Goal: Complete application form: Complete application form

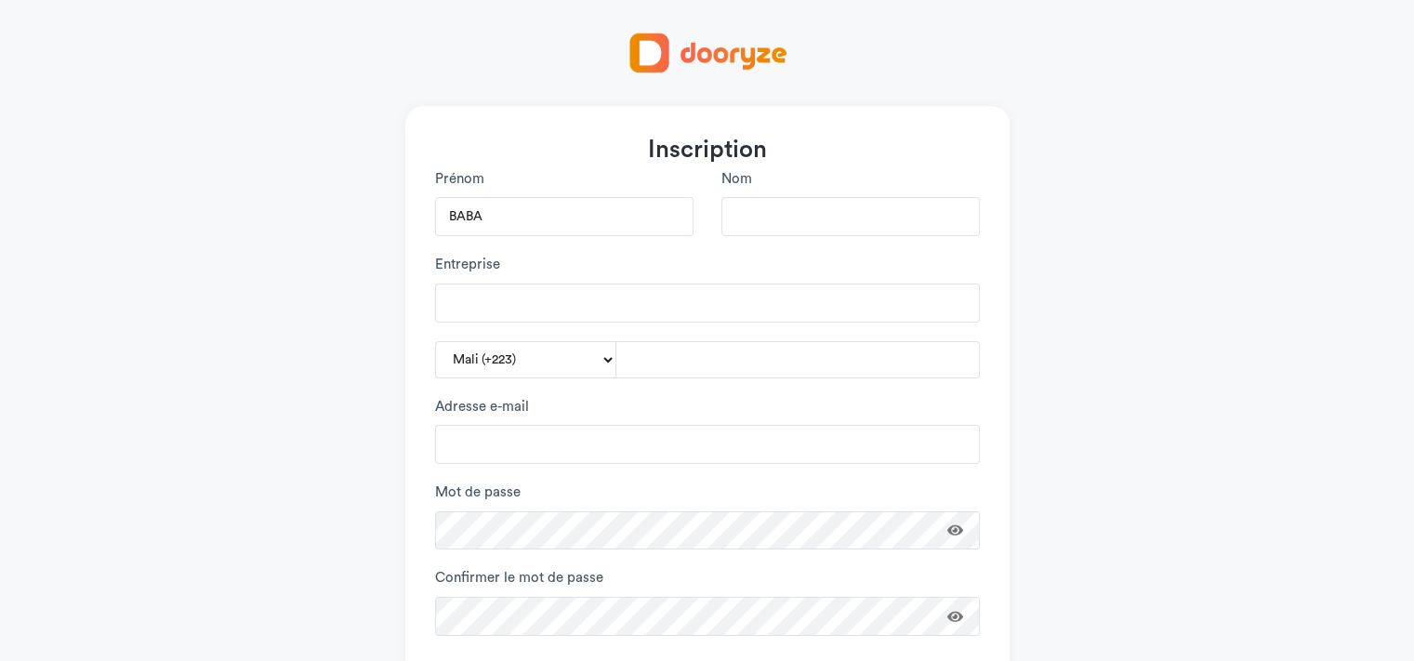
type input "BABA"
type input "L"
click at [593, 216] on input "BABA" at bounding box center [564, 216] width 258 height 39
type input "B"
type input "[PERSON_NAME]"
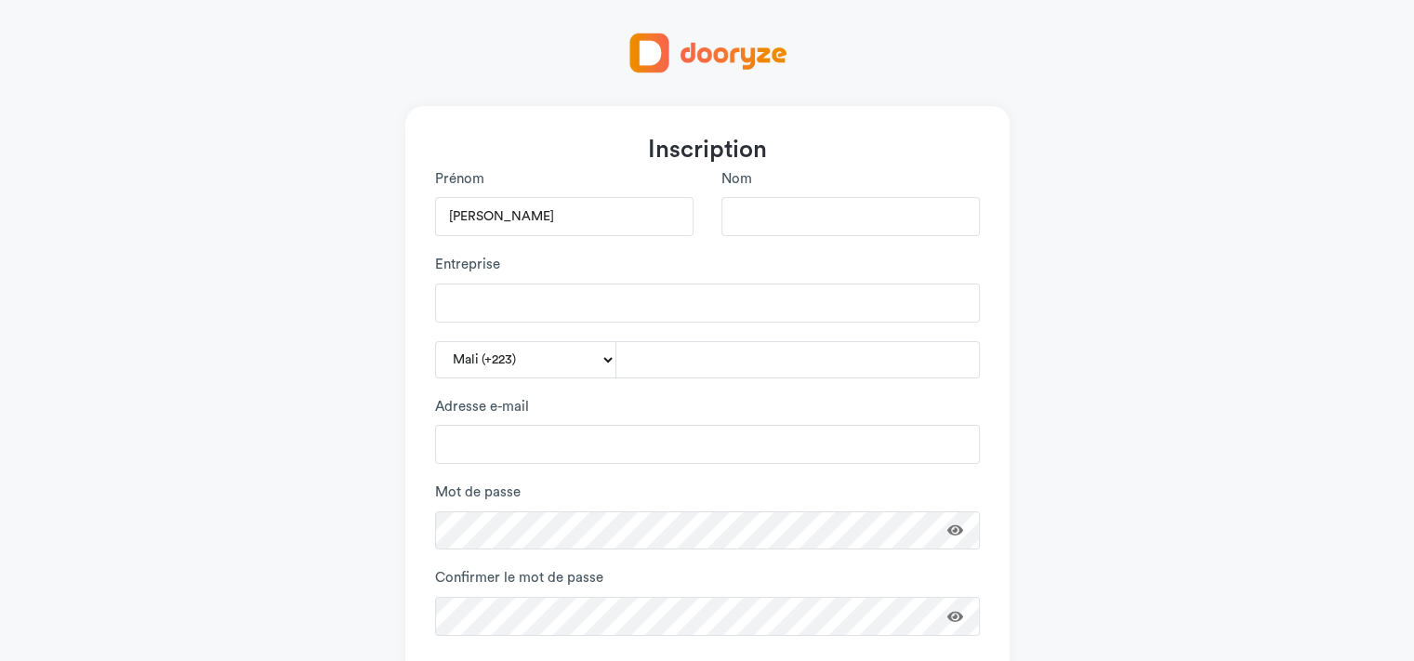
type input "Toure"
type input "La Malienne de l'informatique et Energy"
type input "70255065"
type input "ttoumani92@gmail.com"
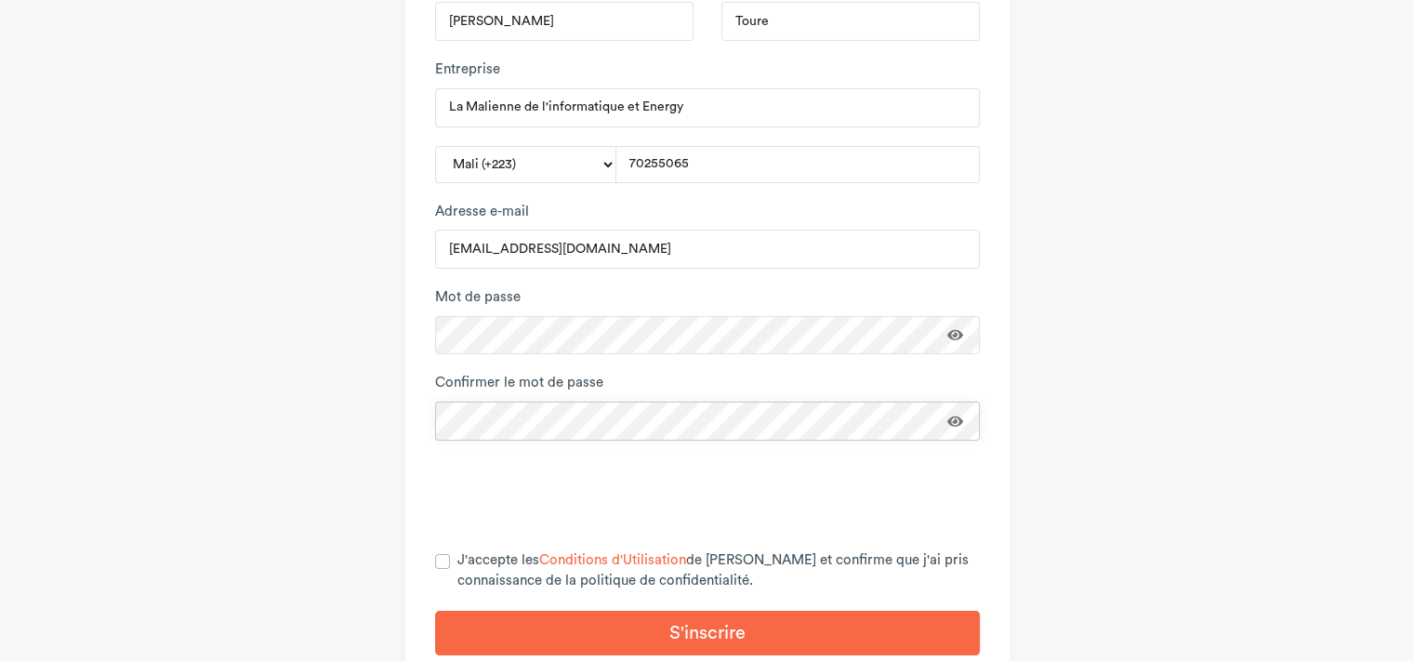
scroll to position [204, 0]
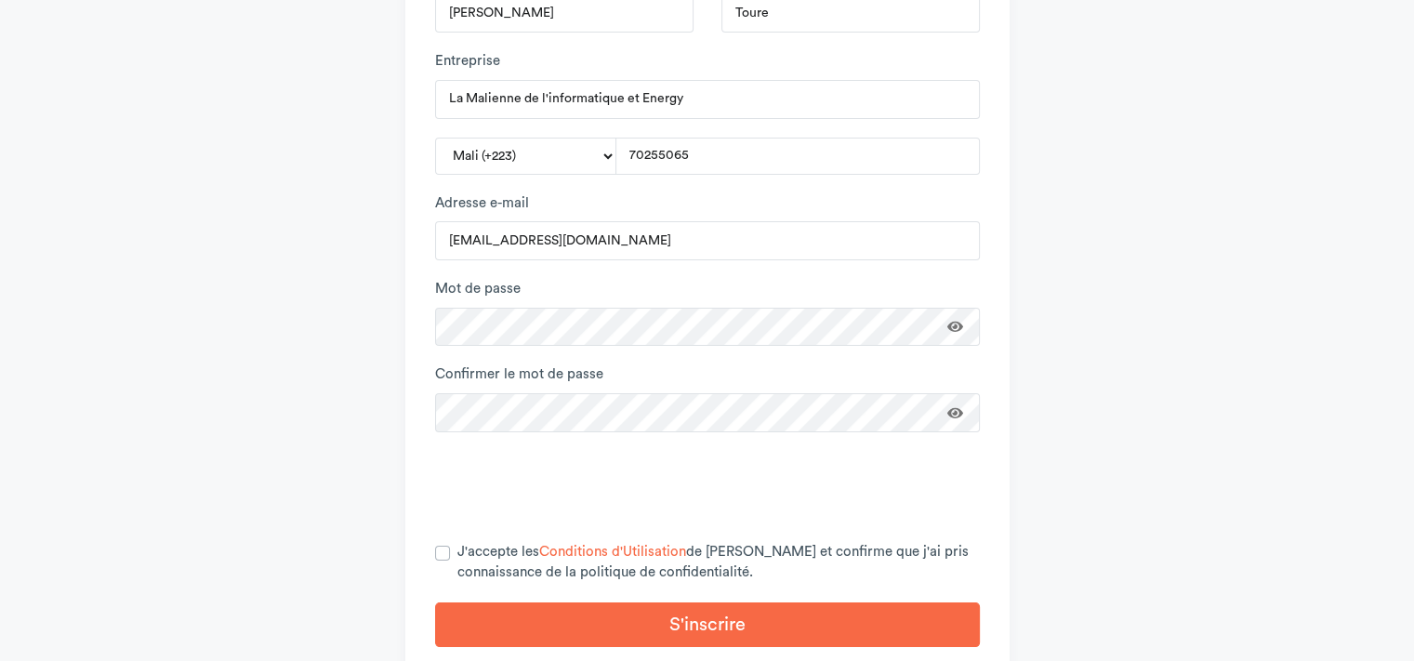
click at [454, 555] on div "J'accepte les Conditions d'Utilisation de [PERSON_NAME] et confirme que j'ai pr…" at bounding box center [707, 563] width 545 height 42
click at [457, 553] on label "J'accepte les Conditions d'Utilisation de [PERSON_NAME] et confirme que j'ai pr…" at bounding box center [718, 563] width 523 height 42
click at [442, 553] on input "J'accepte les Conditions d'Utilisation de [PERSON_NAME] et confirme que j'ai pr…" at bounding box center [442, 551] width 15 height 19
checkbox input "true"
click at [497, 623] on button "S'inscrire" at bounding box center [707, 624] width 545 height 45
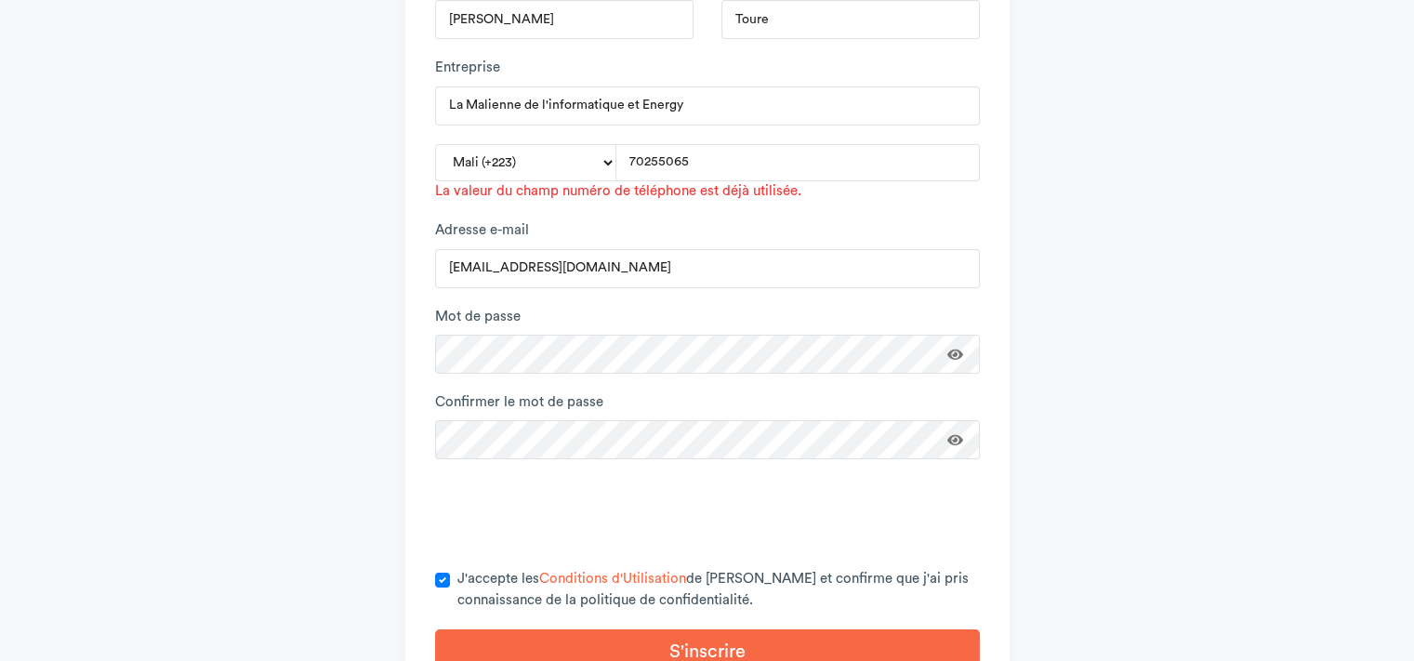
scroll to position [197, 0]
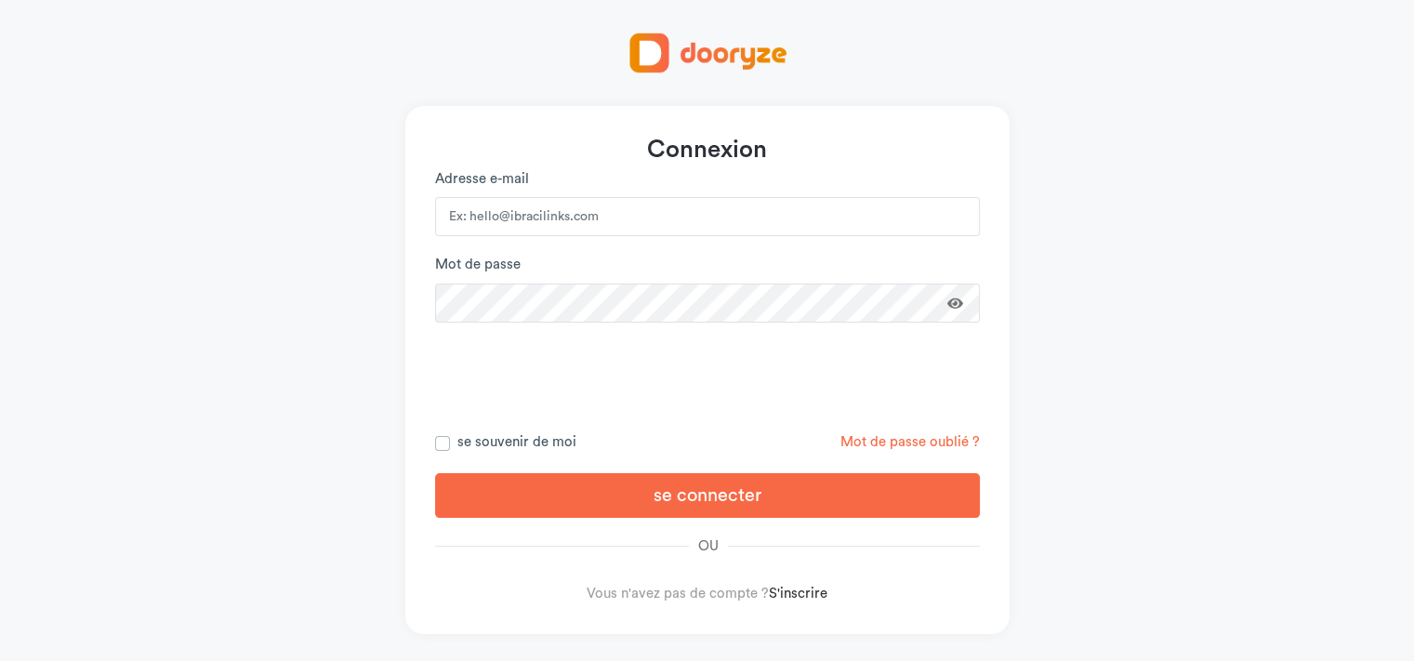
click at [707, 233] on input "email" at bounding box center [707, 216] width 545 height 39
type input "toumaniot@yahoo.fr"
click at [511, 365] on div at bounding box center [707, 377] width 545 height 73
click at [877, 433] on div "Mot de passe oublié ?" at bounding box center [851, 443] width 286 height 22
click at [860, 442] on link "Mot de passe oublié ?" at bounding box center [910, 442] width 139 height 14
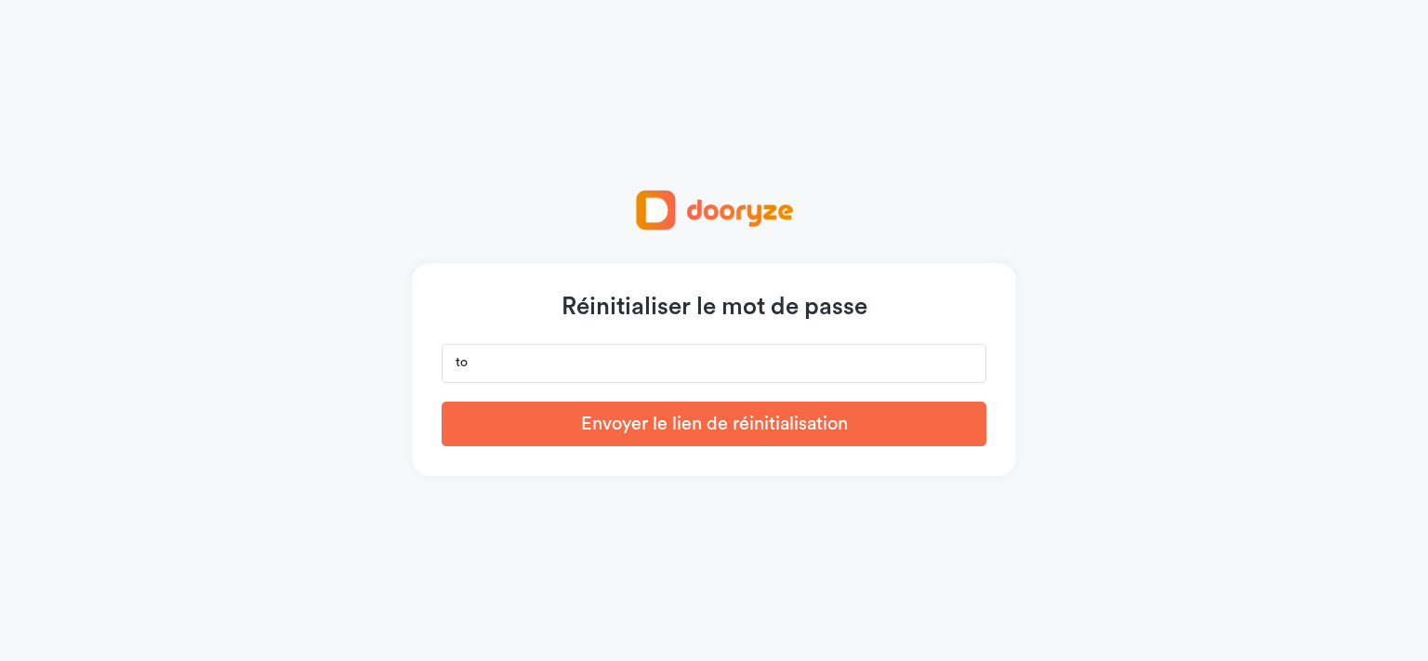
type input "toumaniot@yahoo.fr"
click at [582, 421] on button "Envoyer le lien de réinitialisation" at bounding box center [714, 424] width 545 height 45
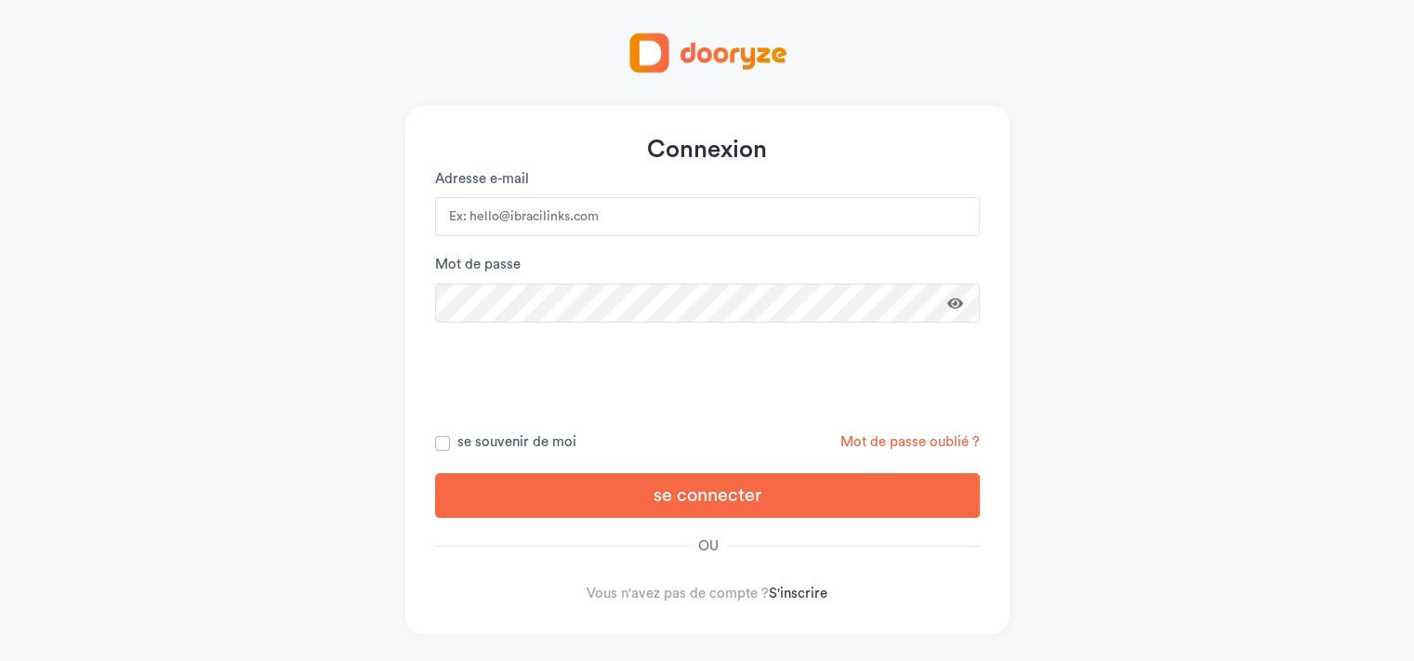
click at [879, 445] on link "Mot de passe oublié ?" at bounding box center [910, 442] width 139 height 14
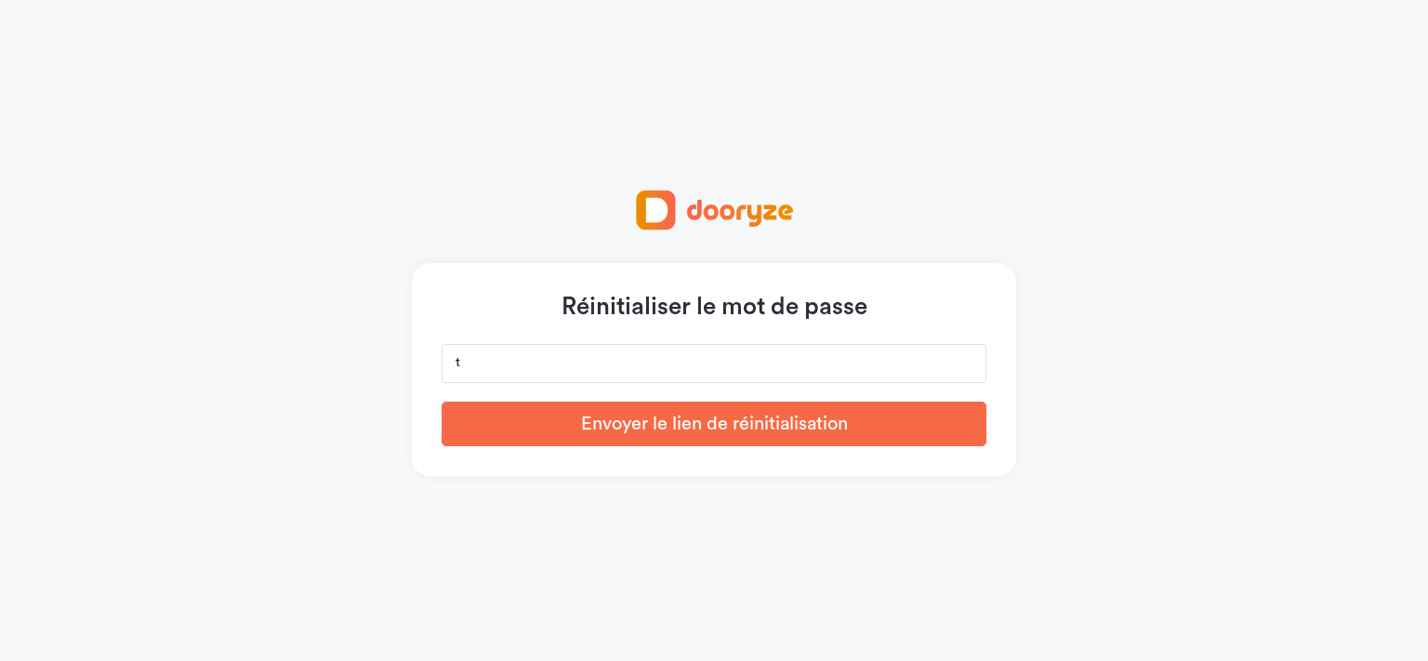
type input "toumaniot@yahoo.fr"
click at [558, 417] on button "Envoyer le lien de réinitialisation" at bounding box center [714, 424] width 545 height 45
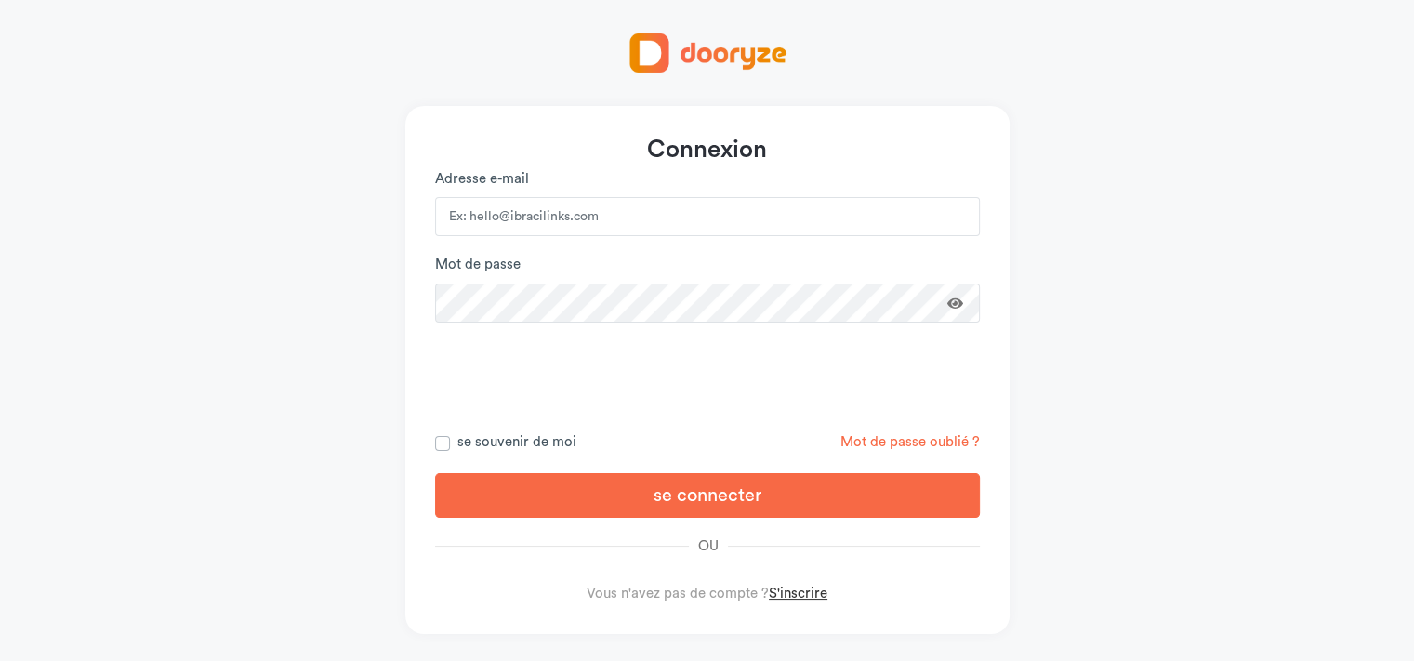
click at [783, 590] on link "S'inscrire" at bounding box center [798, 594] width 59 height 14
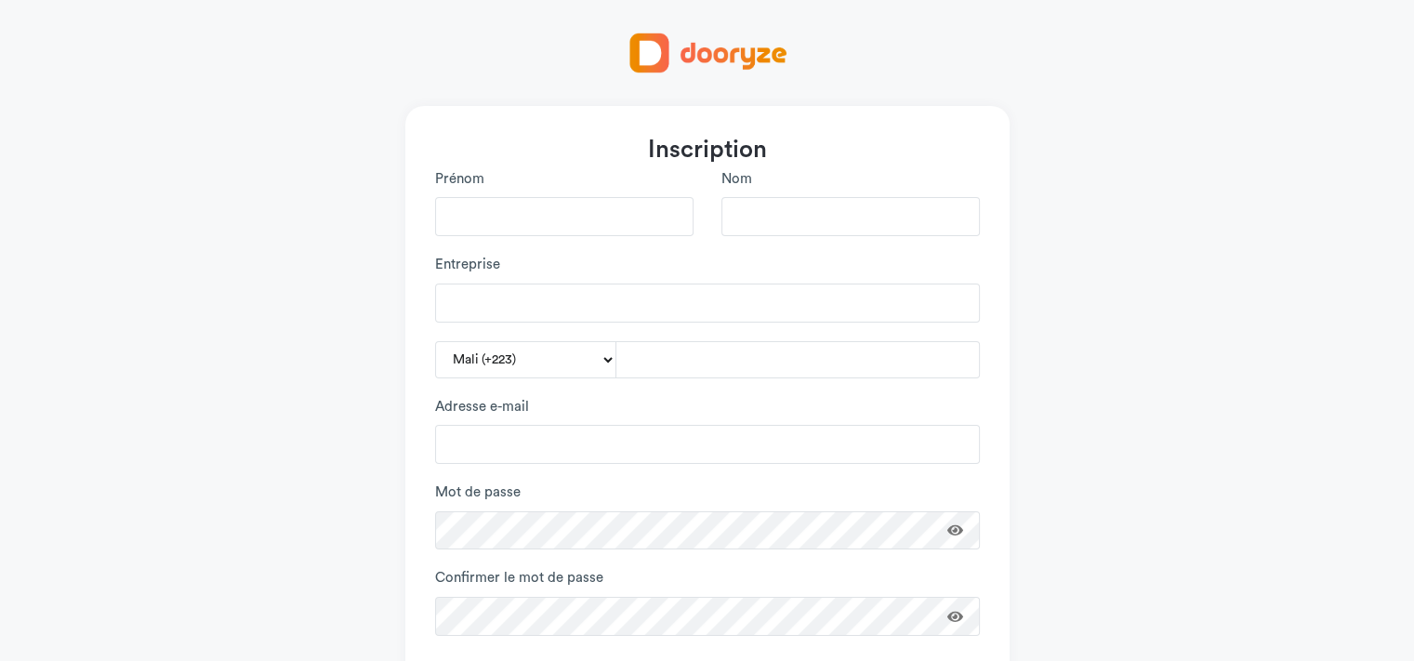
click at [547, 226] on input "Prénom" at bounding box center [564, 216] width 258 height 39
type input "[PERSON_NAME]"
type input "Toure"
type input "La Malienne de l'informatique et Energy"
type input "70255065"
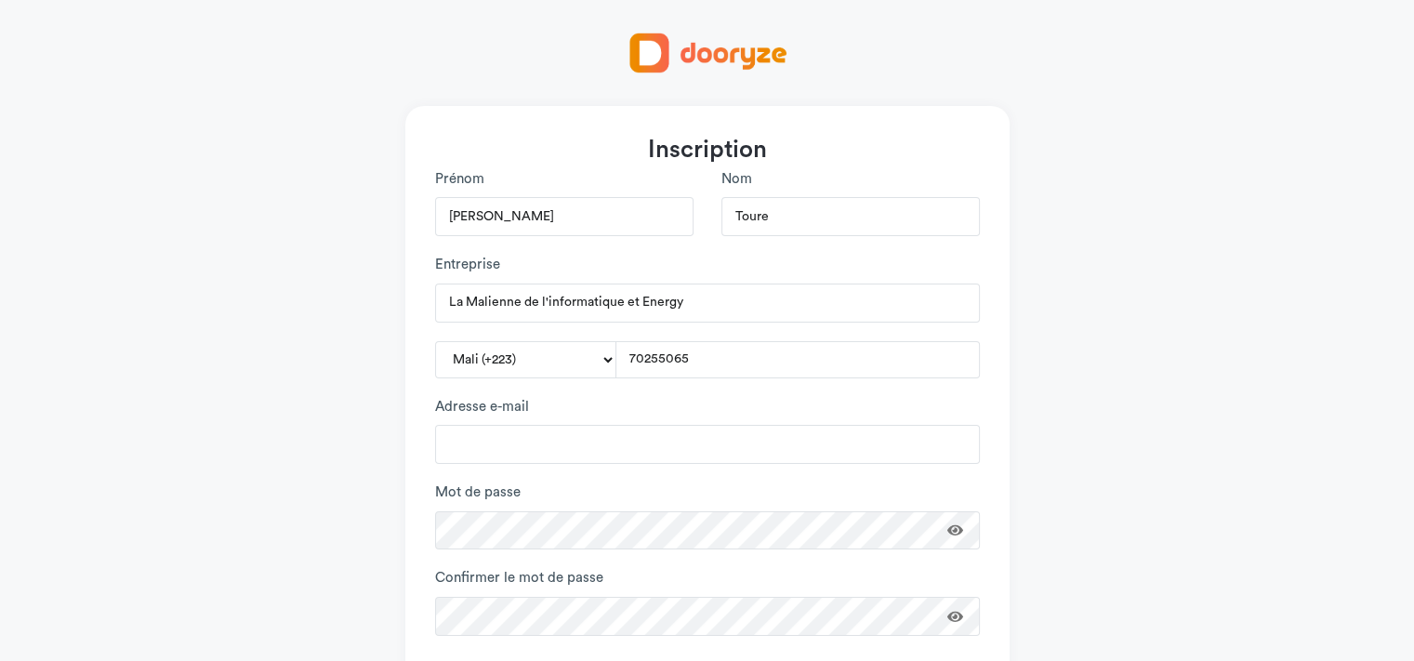
type input "[EMAIL_ADDRESS][DOMAIN_NAME]"
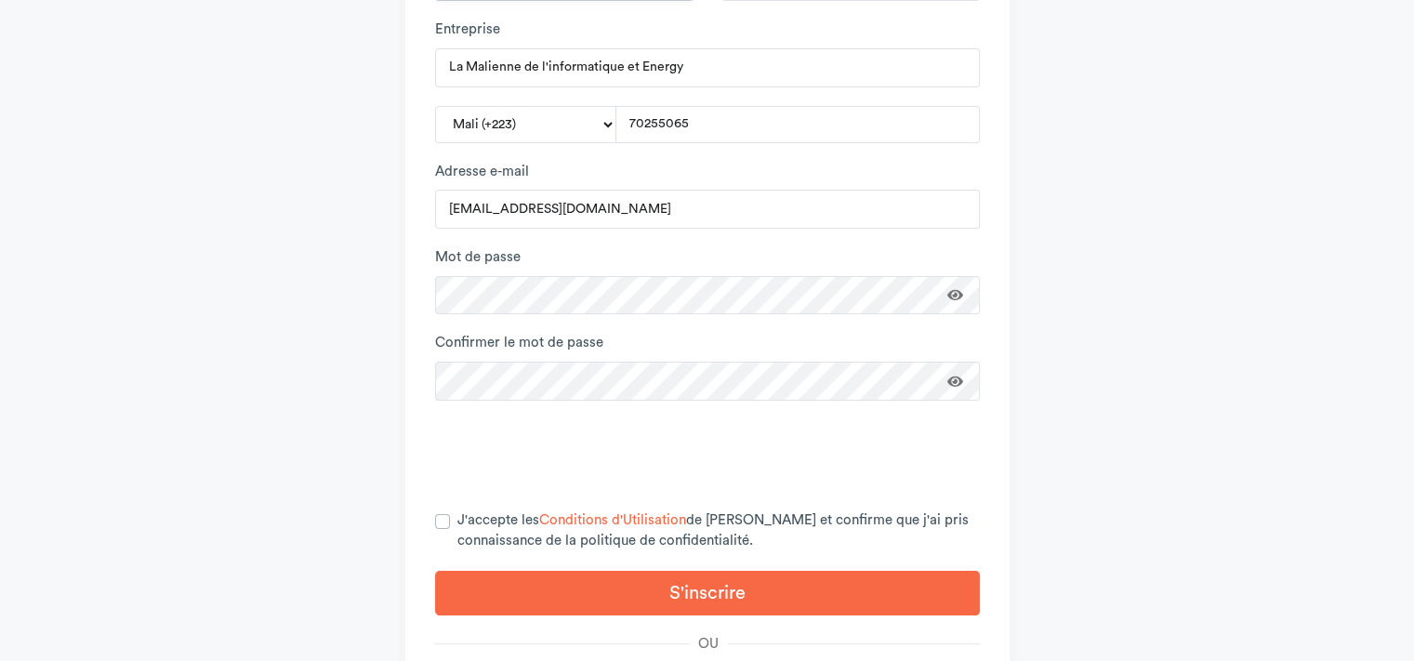
scroll to position [241, 0]
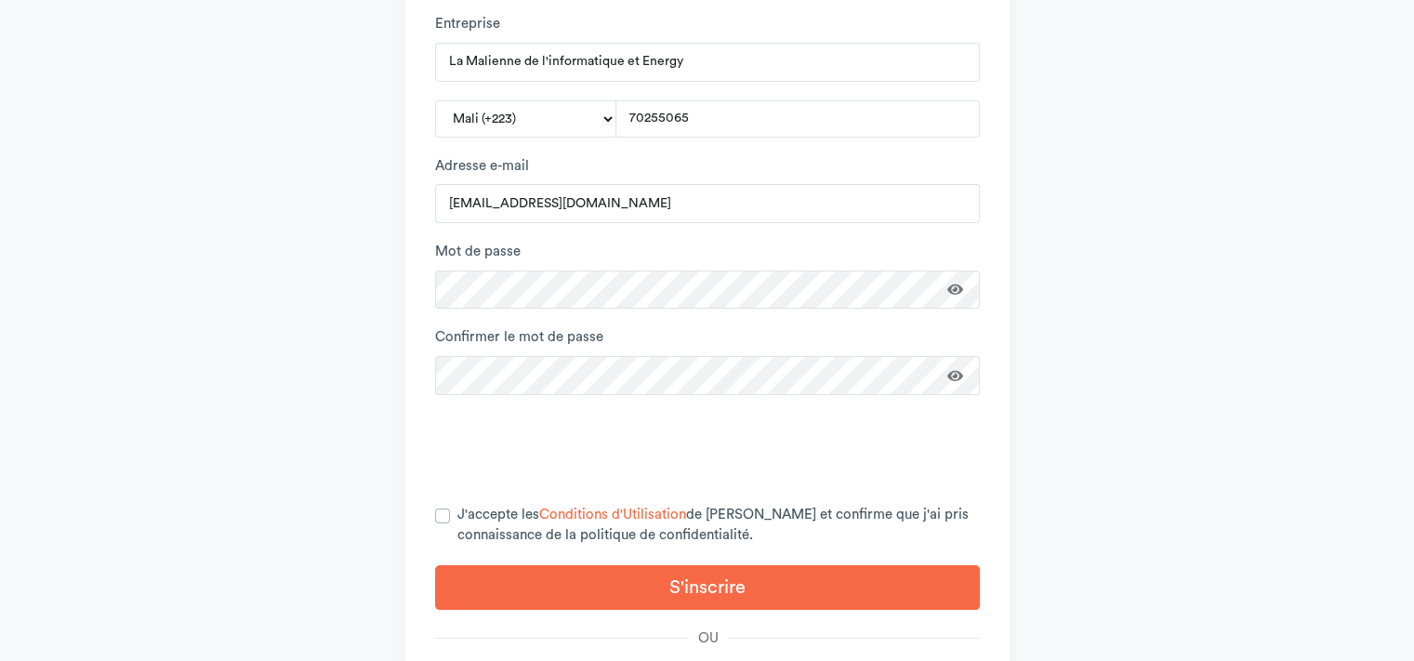
click at [450, 512] on div "J'accepte les Conditions d'Utilisation de Dooryze et confirme que j'ai pris con…" at bounding box center [707, 526] width 545 height 42
click at [457, 521] on label "J'accepte les Conditions d'Utilisation de Dooryze et confirme que j'ai pris con…" at bounding box center [718, 526] width 523 height 42
click at [443, 521] on input "J'accepte les Conditions d'Utilisation de Dooryze et confirme que j'ai pris con…" at bounding box center [442, 514] width 15 height 19
checkbox input "true"
click at [495, 577] on button "S'inscrire" at bounding box center [707, 587] width 545 height 45
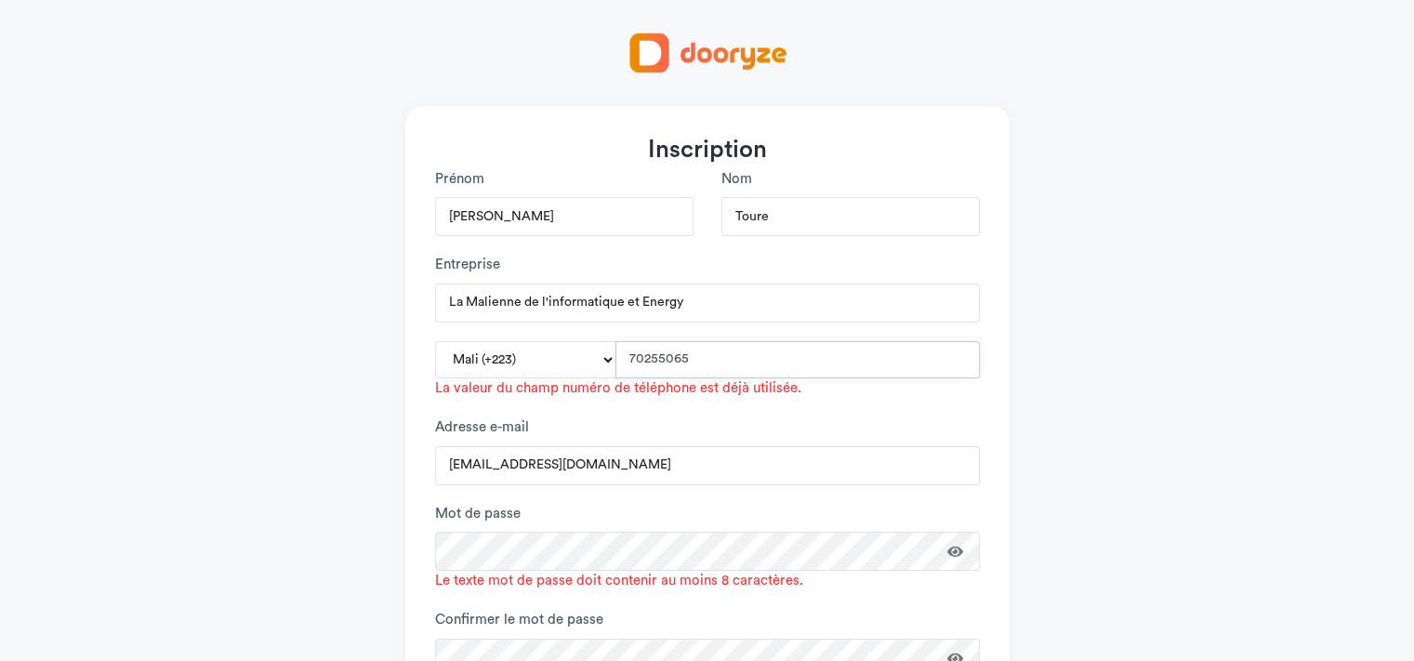
click at [713, 358] on input "70255065" at bounding box center [798, 359] width 364 height 37
drag, startPoint x: 713, startPoint y: 358, endPoint x: 614, endPoint y: 357, distance: 99.5
click at [614, 357] on div "Aaland Islands (+358) Afghanistan (+93) Albania (+355) Algeria (+213) American …" at bounding box center [707, 359] width 545 height 37
type input "64287403"
click at [537, 534] on div "Mot de passe Le texte mot de passe doit contenir au moins 8 caractères." at bounding box center [707, 548] width 545 height 88
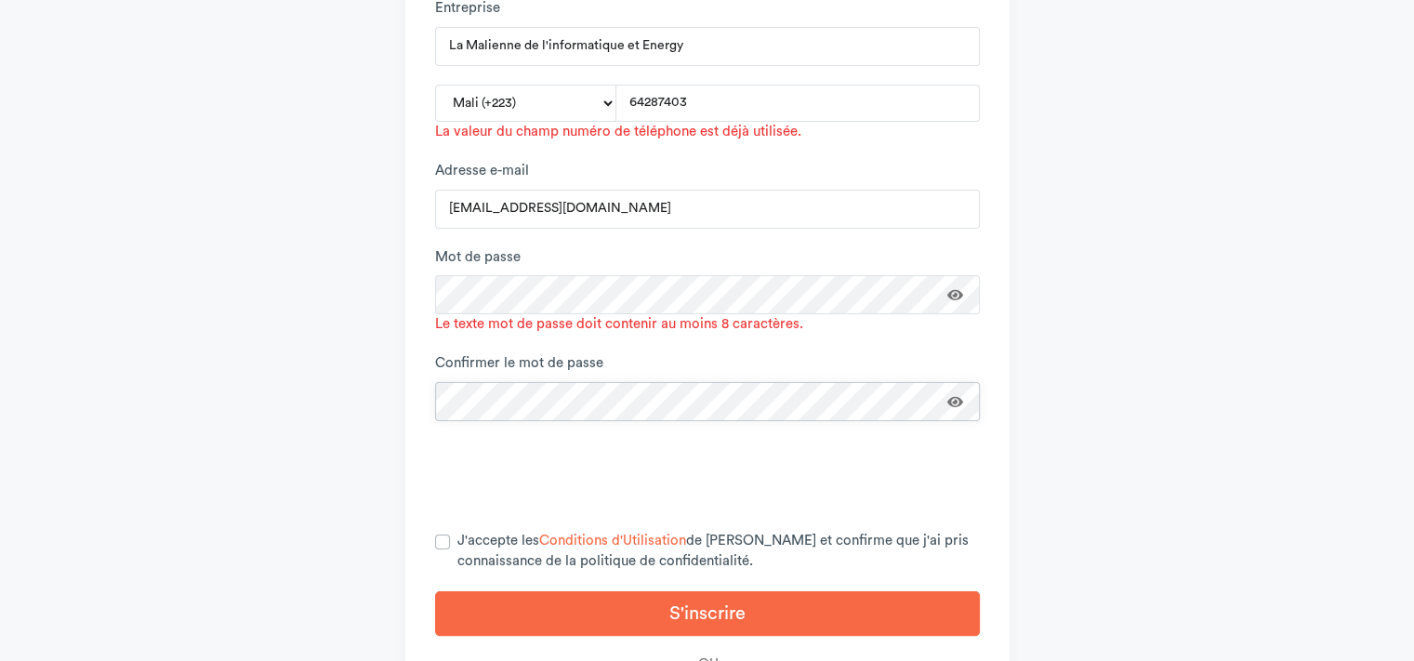
scroll to position [259, 0]
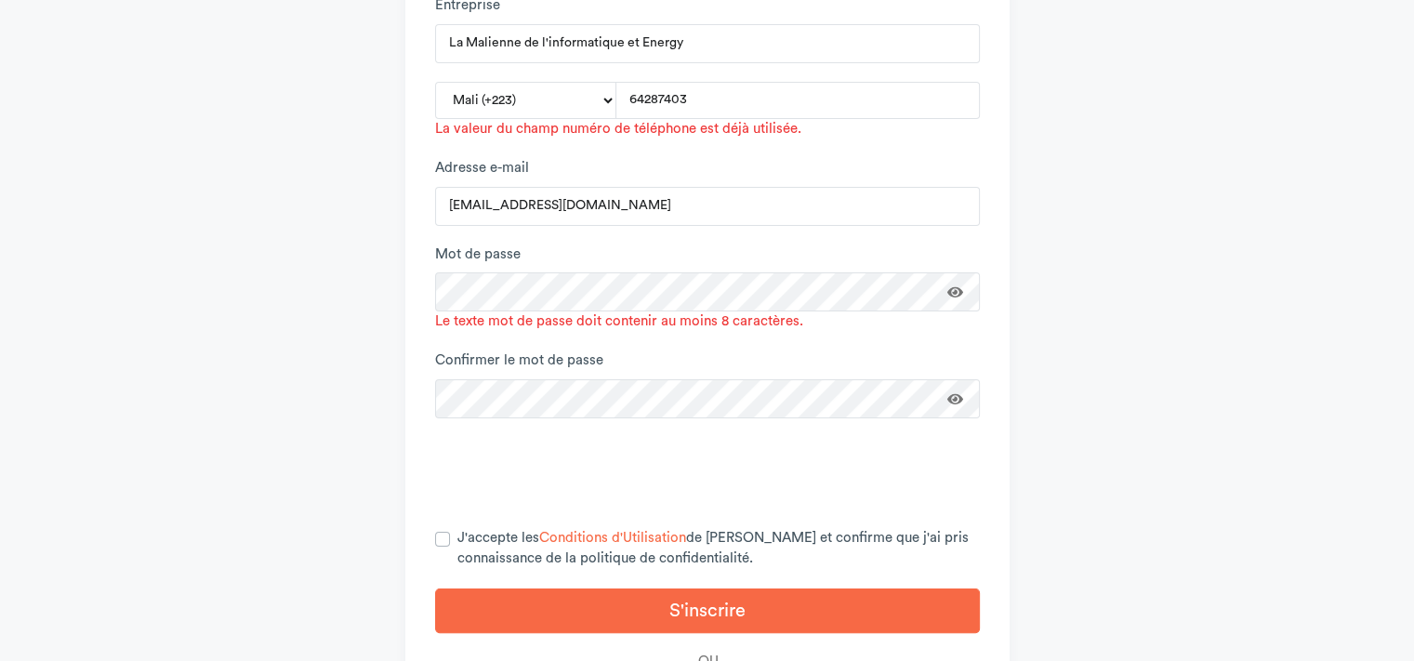
click at [457, 534] on label "J'accepte les Conditions d'Utilisation de Dooryze et confirme que j'ai pris con…" at bounding box center [718, 549] width 523 height 42
click at [450, 534] on input "J'accepte les Conditions d'Utilisation de Dooryze et confirme que j'ai pris con…" at bounding box center [442, 537] width 15 height 19
checkbox input "true"
click at [495, 596] on button "S'inscrire" at bounding box center [707, 611] width 545 height 45
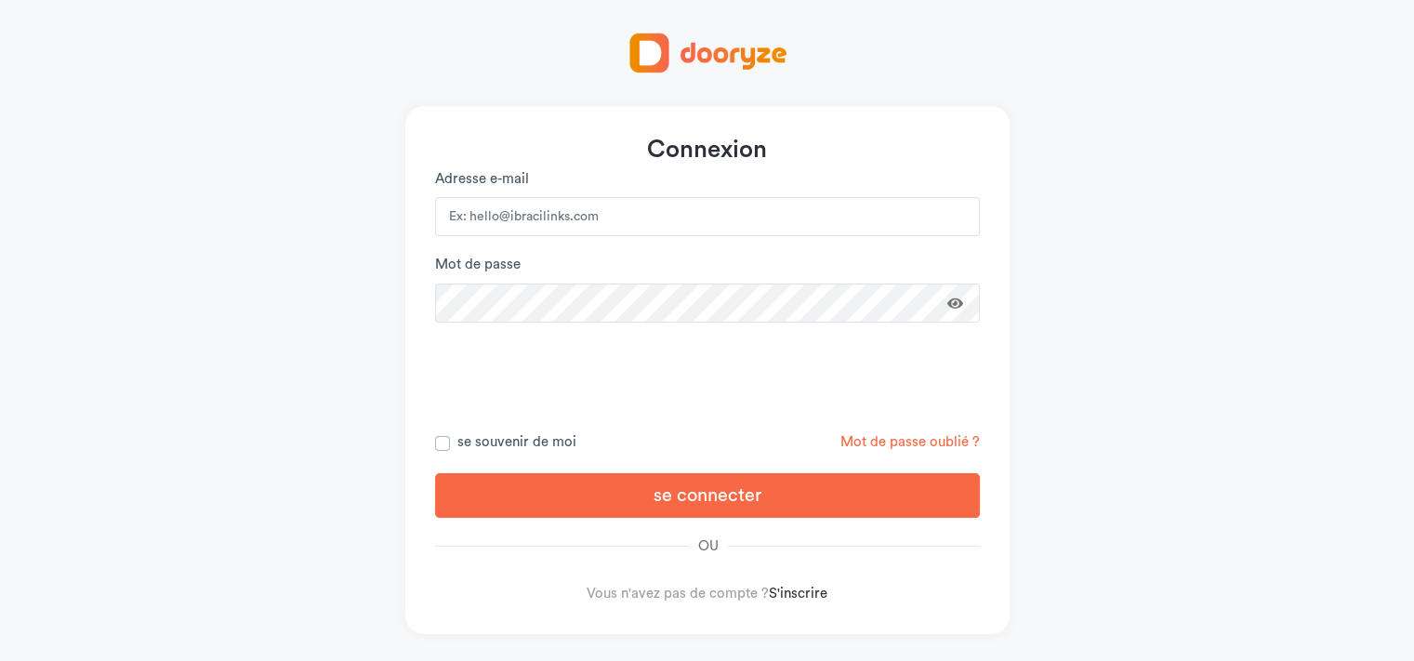
click at [523, 218] on input "email" at bounding box center [707, 216] width 545 height 39
type input "[EMAIL_ADDRESS][DOMAIN_NAME]"
click at [867, 443] on link "Mot de passe oublié ?" at bounding box center [910, 442] width 139 height 14
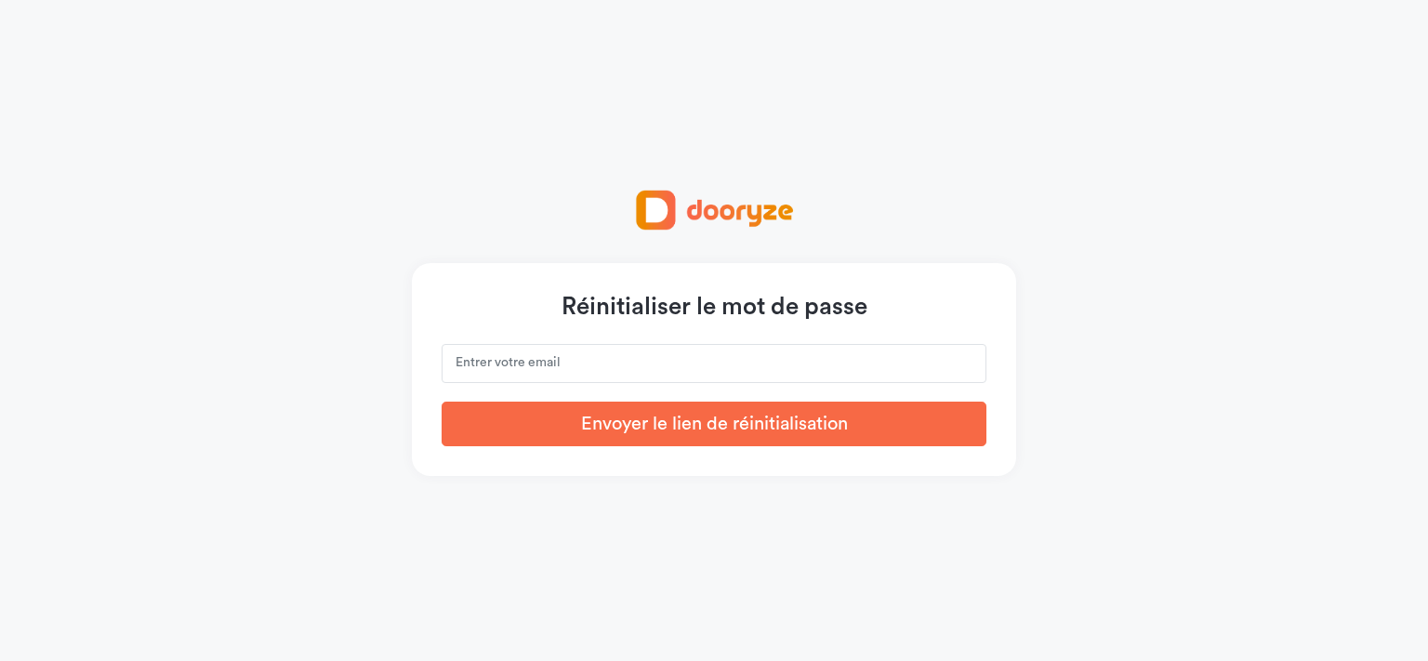
click at [607, 356] on input "email" at bounding box center [714, 363] width 545 height 39
type input "ttoumani92@gmail.com"
click at [612, 427] on button "Envoyer le lien de réinitialisation" at bounding box center [714, 424] width 545 height 45
